Goal: Information Seeking & Learning: Understand process/instructions

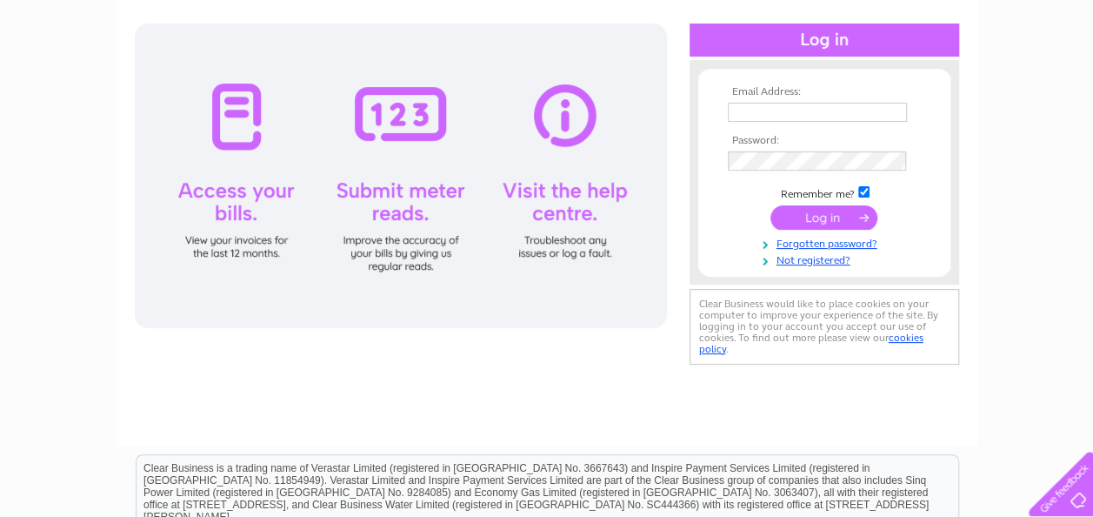
scroll to position [174, 0]
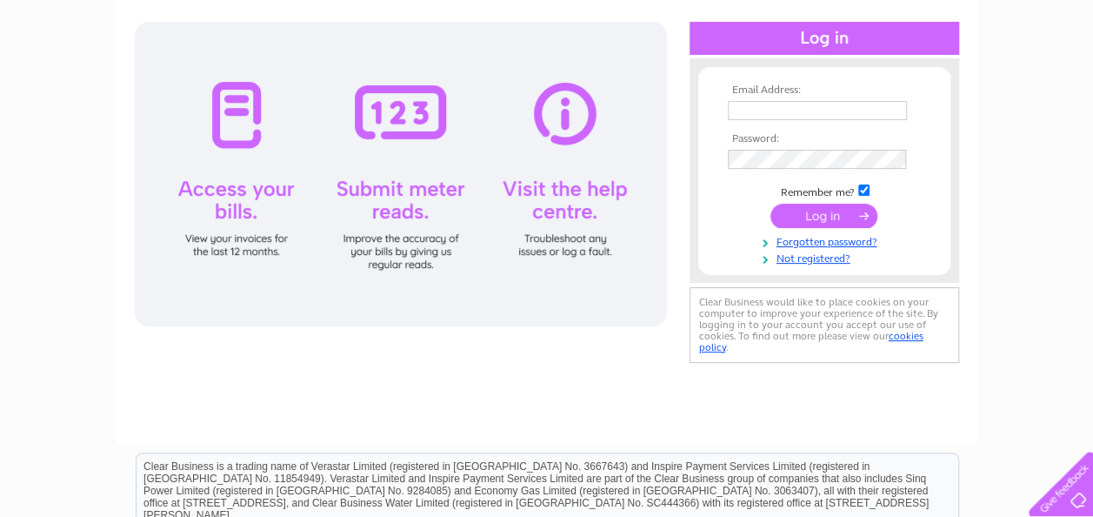
type input "richardgoslin92@gmail.com"
click at [551, 216] on div at bounding box center [401, 174] width 532 height 304
click at [797, 210] on input "submit" at bounding box center [823, 215] width 107 height 24
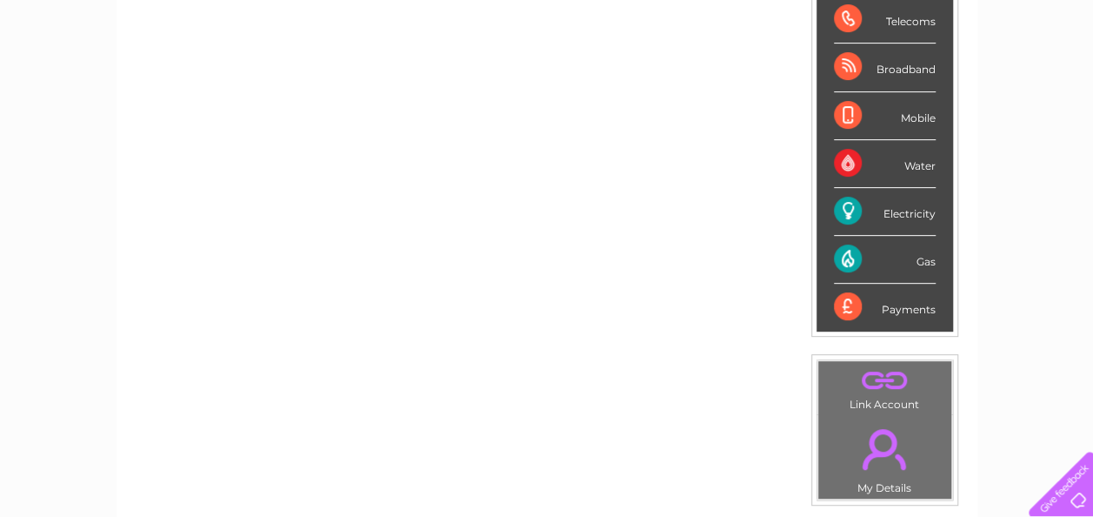
scroll to position [261, 0]
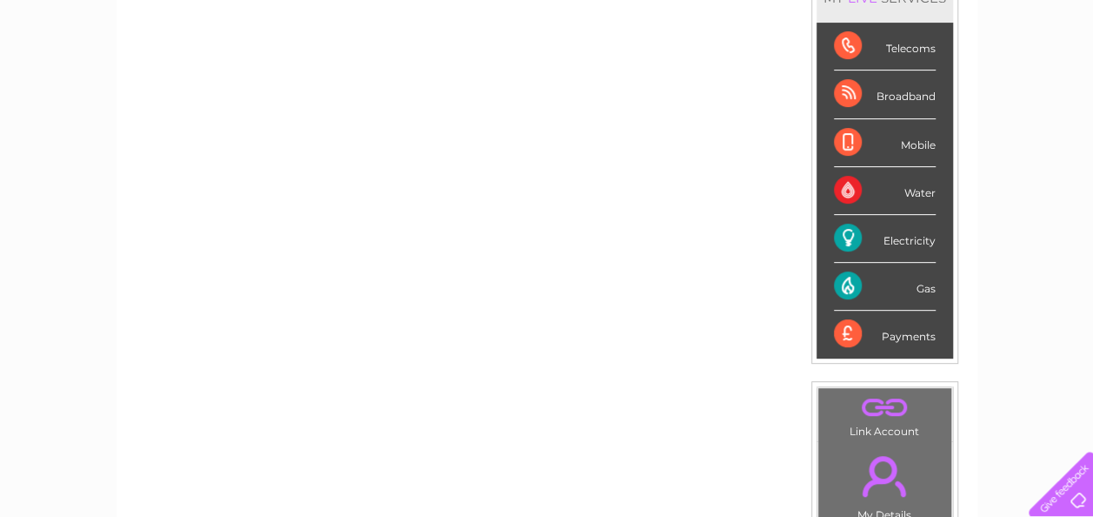
click at [899, 54] on div "Telecoms" at bounding box center [885, 47] width 102 height 48
click at [848, 48] on div "Telecoms" at bounding box center [885, 47] width 102 height 48
click at [854, 56] on div "Telecoms" at bounding box center [885, 47] width 102 height 48
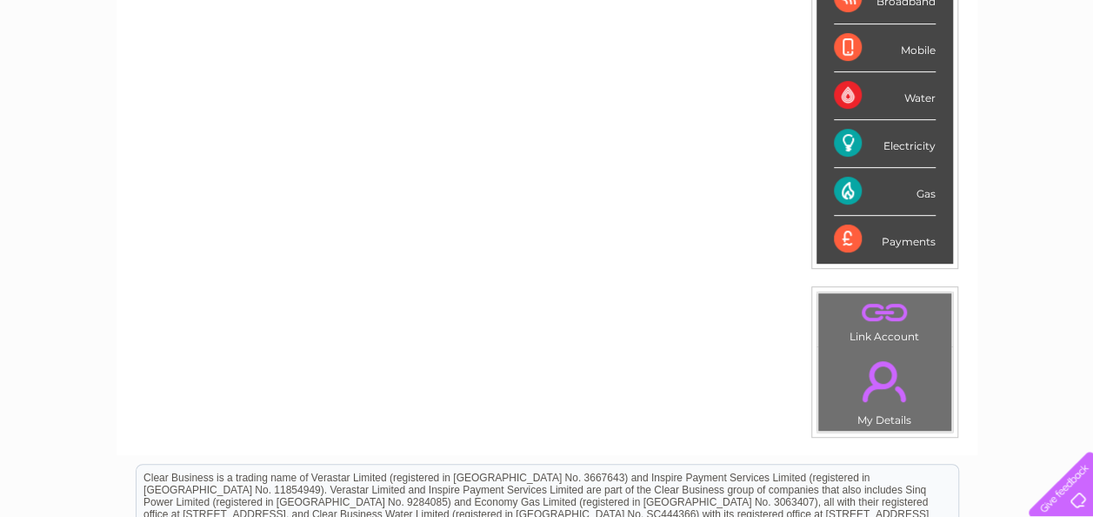
scroll to position [252, 0]
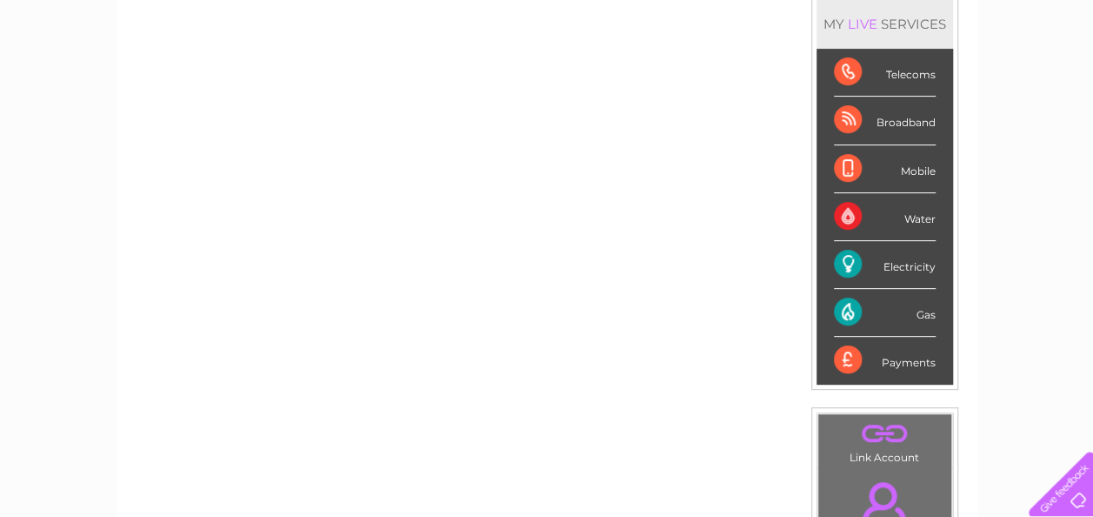
click at [917, 76] on div "Telecoms" at bounding box center [885, 73] width 102 height 48
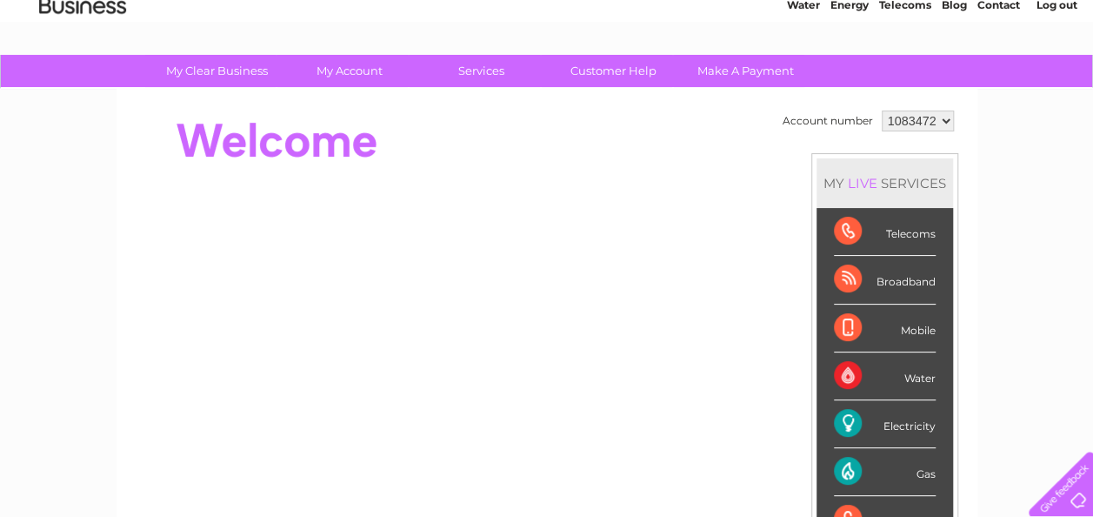
scroll to position [61, 0]
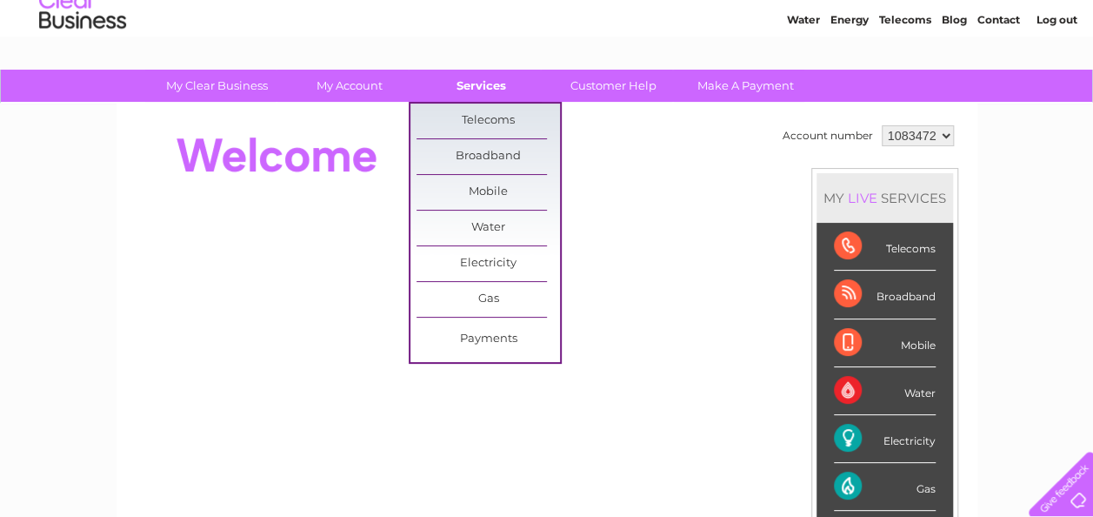
click at [483, 79] on link "Services" at bounding box center [481, 86] width 143 height 32
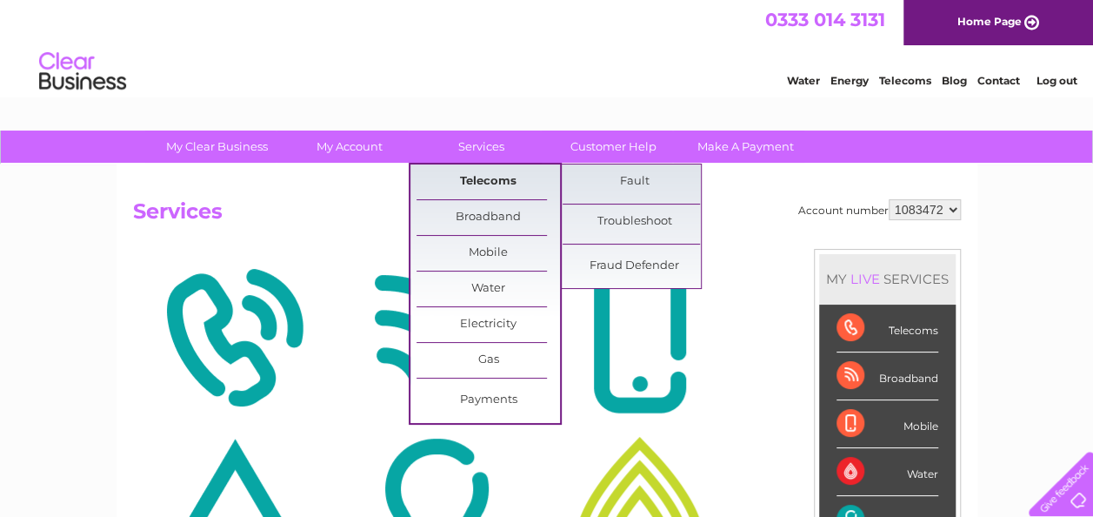
click at [475, 183] on link "Telecoms" at bounding box center [488, 181] width 143 height 35
click at [631, 219] on link "Troubleshoot" at bounding box center [634, 221] width 143 height 35
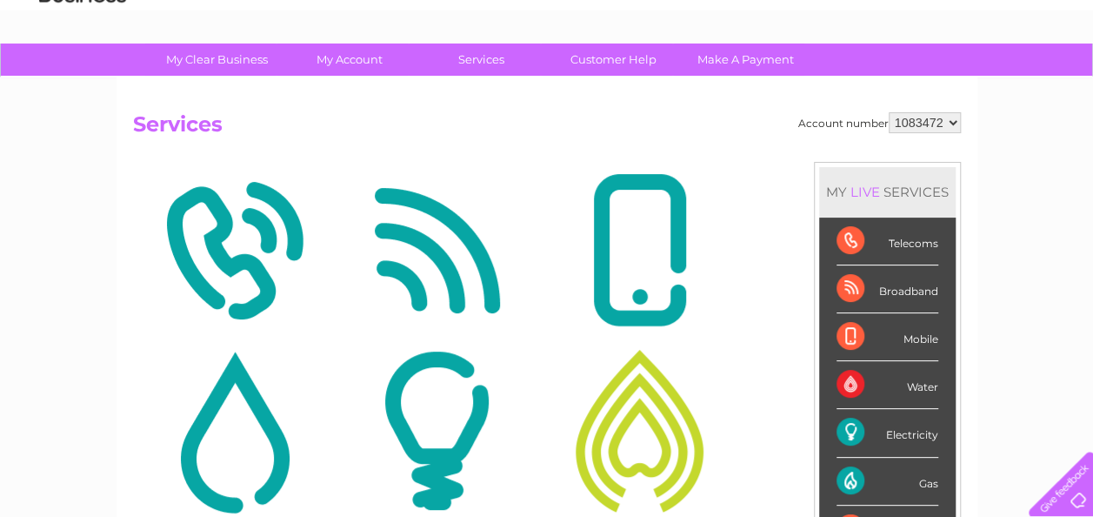
scroll to position [87, 0]
